Goal: Information Seeking & Learning: Learn about a topic

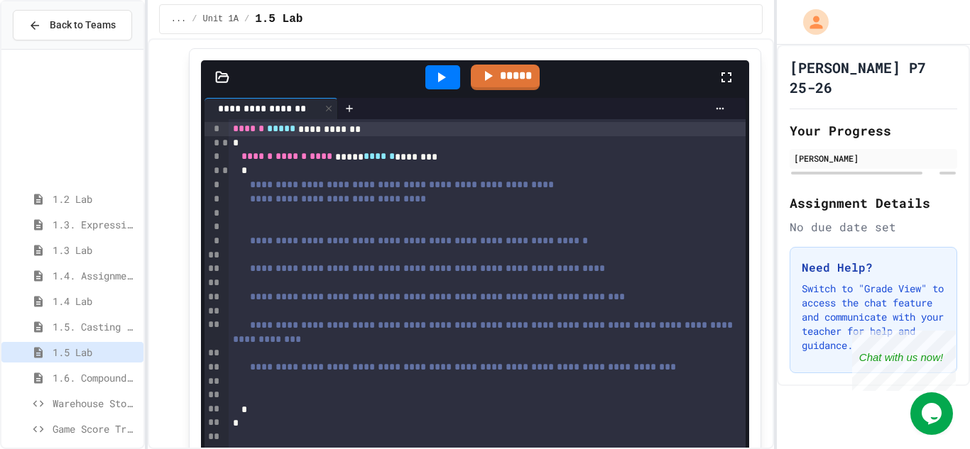
scroll to position [161, 0]
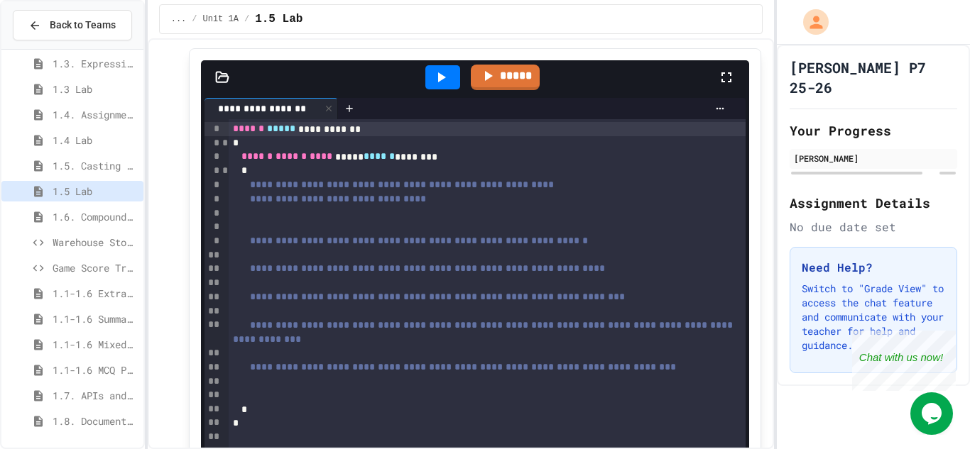
click at [90, 427] on span "1.8. Documentation with Comments and Preconditions" at bounding box center [95, 421] width 85 height 15
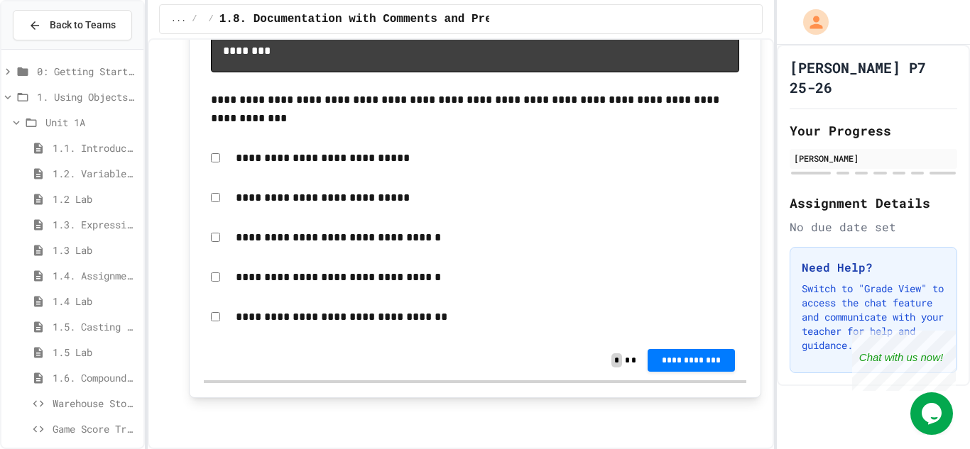
scroll to position [7797, 0]
click at [72, 429] on span "Game Score Tracker" at bounding box center [95, 429] width 85 height 15
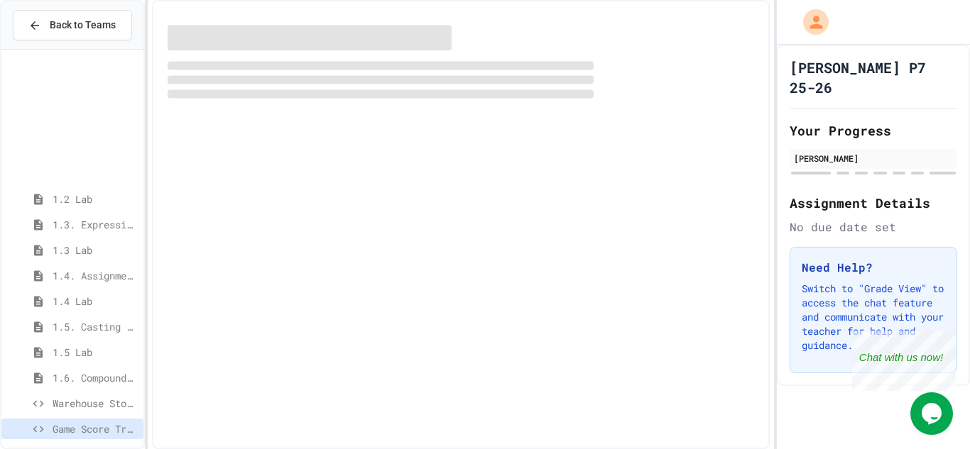
scroll to position [161, 0]
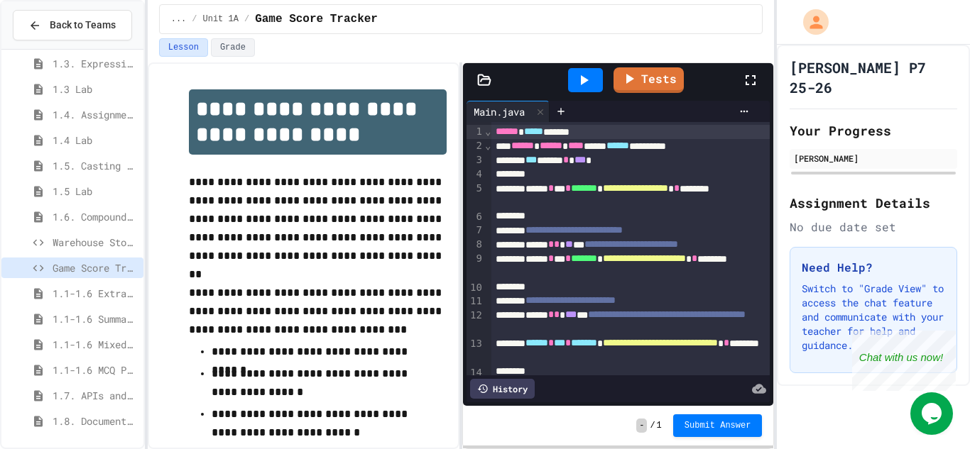
click at [647, 252] on div "**********" at bounding box center [630, 266] width 279 height 28
click at [57, 196] on span "1.5 Lab" at bounding box center [95, 191] width 85 height 15
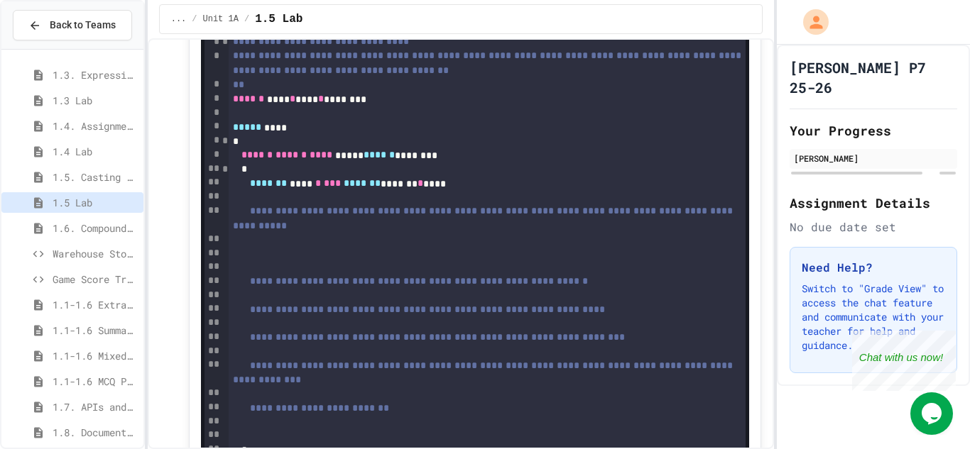
scroll to position [1185, 0]
